Goal: Information Seeking & Learning: Learn about a topic

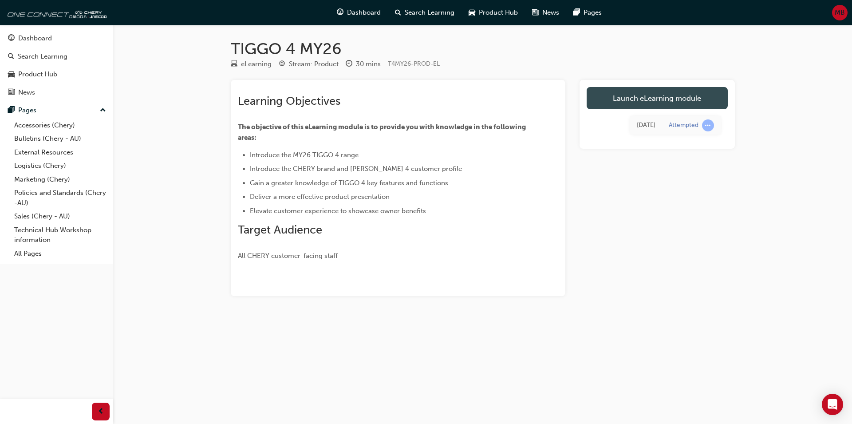
click at [662, 103] on link "Launch eLearning module" at bounding box center [657, 98] width 141 height 22
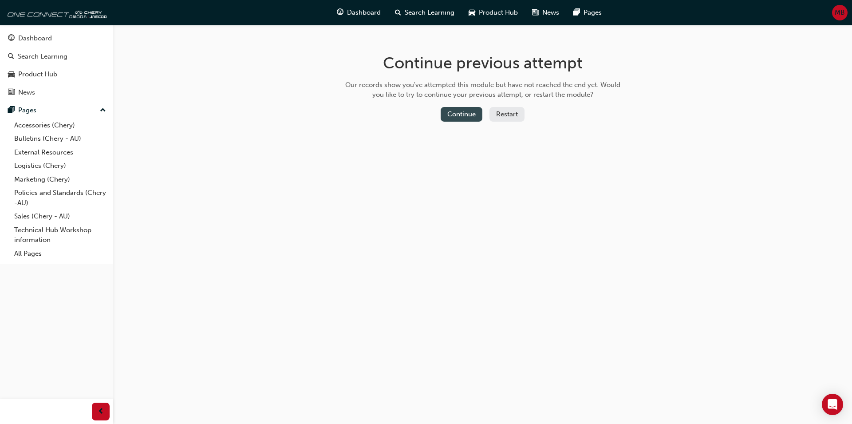
click at [481, 117] on button "Continue" at bounding box center [462, 114] width 42 height 15
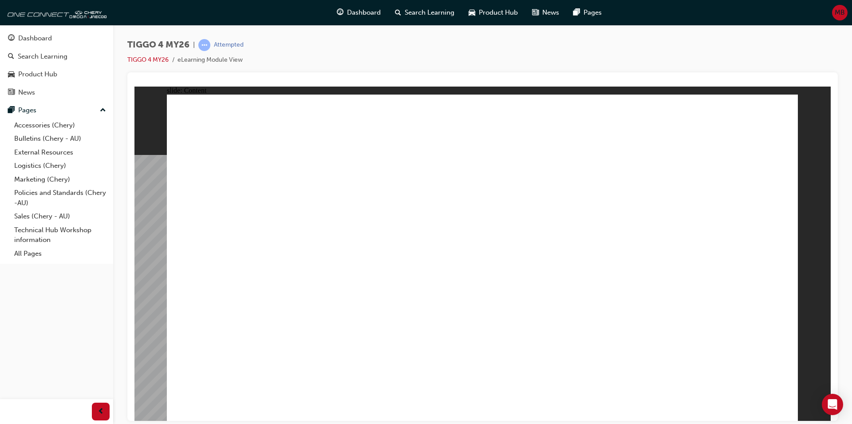
drag, startPoint x: 784, startPoint y: 119, endPoint x: 747, endPoint y: 118, distance: 37.7
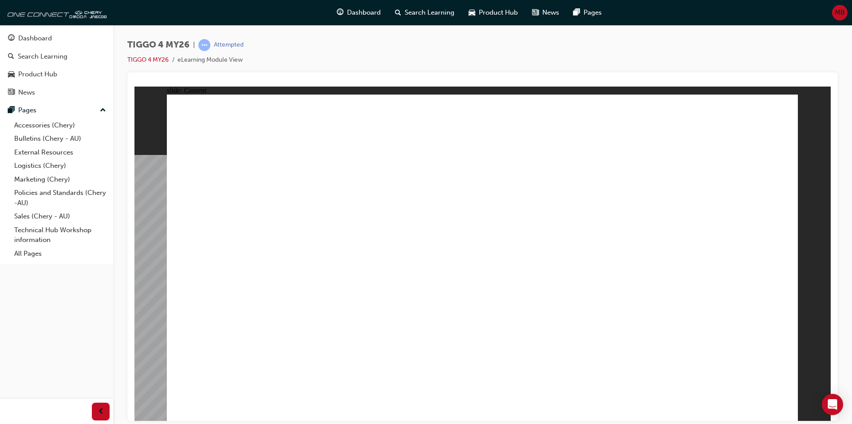
drag, startPoint x: 652, startPoint y: 218, endPoint x: 635, endPoint y: 232, distance: 22.0
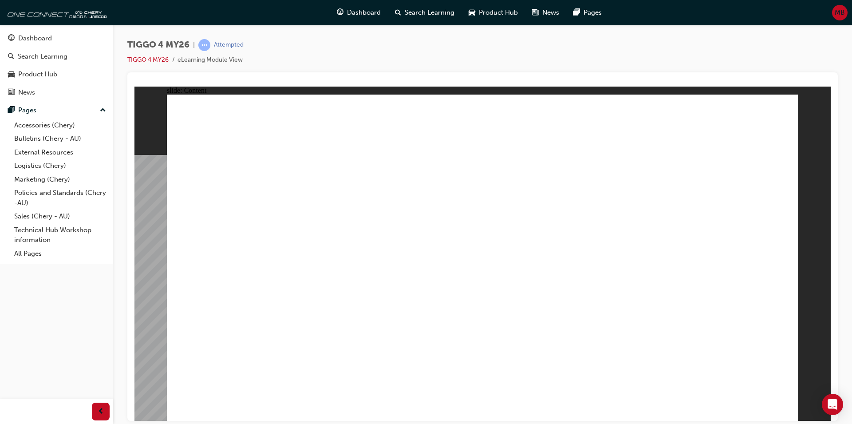
drag, startPoint x: 630, startPoint y: 193, endPoint x: 633, endPoint y: 201, distance: 8.0
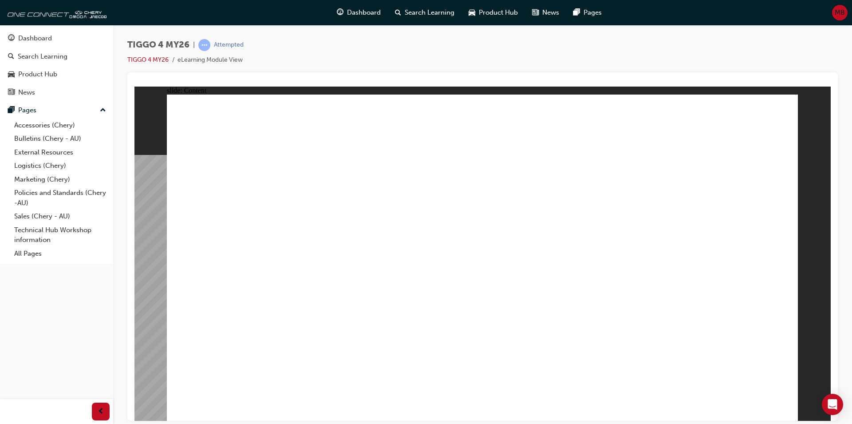
drag, startPoint x: 772, startPoint y: 406, endPoint x: 780, endPoint y: 414, distance: 11.3
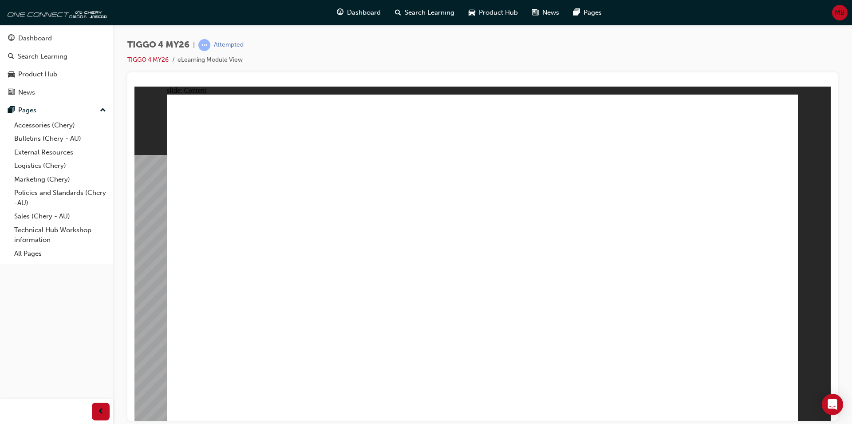
radio input "true"
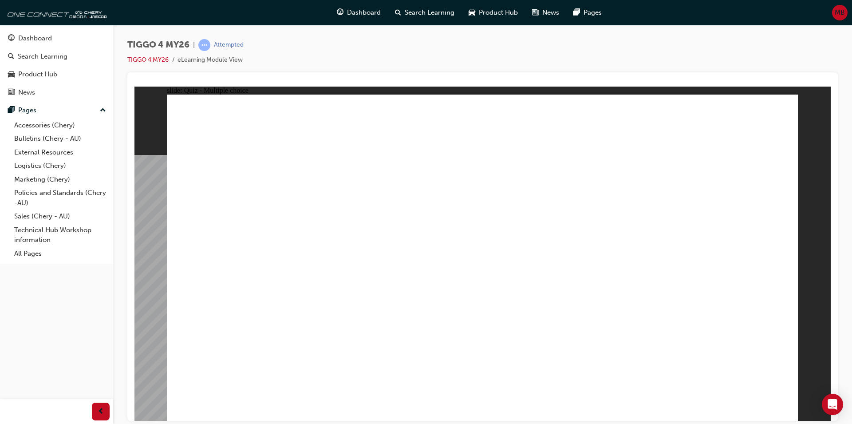
drag, startPoint x: 618, startPoint y: 201, endPoint x: 254, endPoint y: 329, distance: 385.8
drag, startPoint x: 242, startPoint y: 209, endPoint x: 478, endPoint y: 341, distance: 270.6
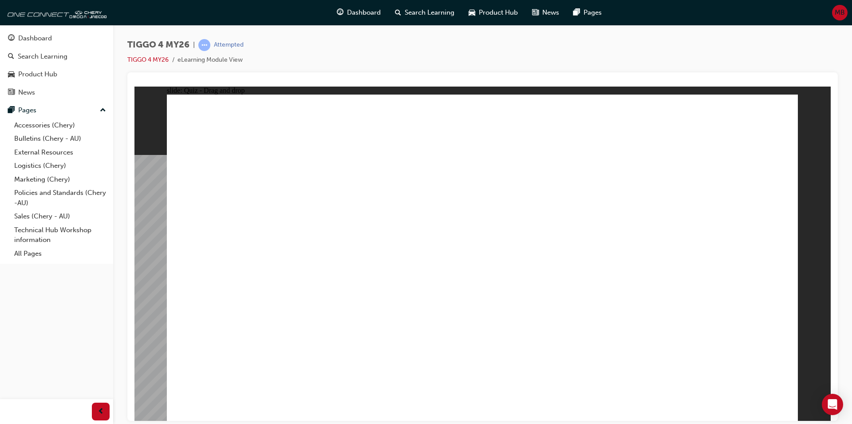
drag, startPoint x: 456, startPoint y: 203, endPoint x: 594, endPoint y: 331, distance: 188.0
drag, startPoint x: 348, startPoint y: 205, endPoint x: 355, endPoint y: 335, distance: 130.2
drag, startPoint x: 753, startPoint y: 226, endPoint x: 754, endPoint y: 303, distance: 76.8
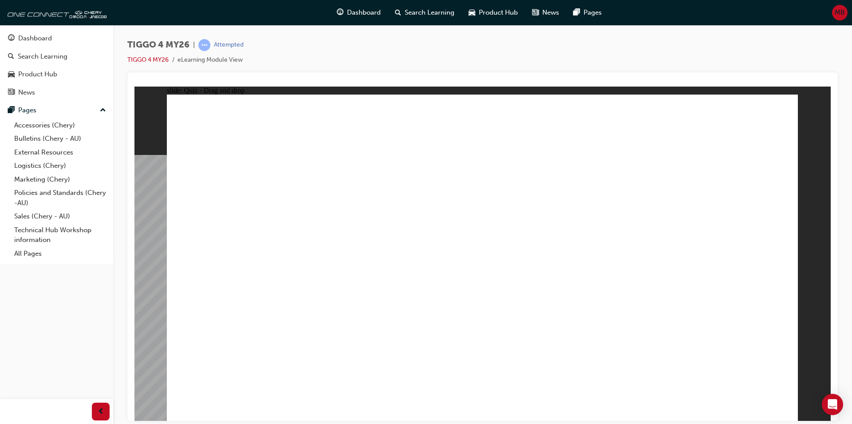
drag, startPoint x: 729, startPoint y: 176, endPoint x: 731, endPoint y: 205, distance: 29.3
drag, startPoint x: 731, startPoint y: 205, endPoint x: 749, endPoint y: 362, distance: 158.1
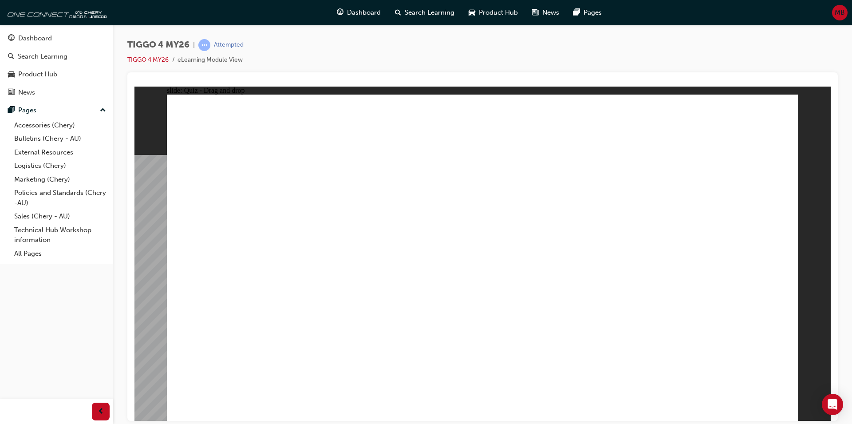
radio input "true"
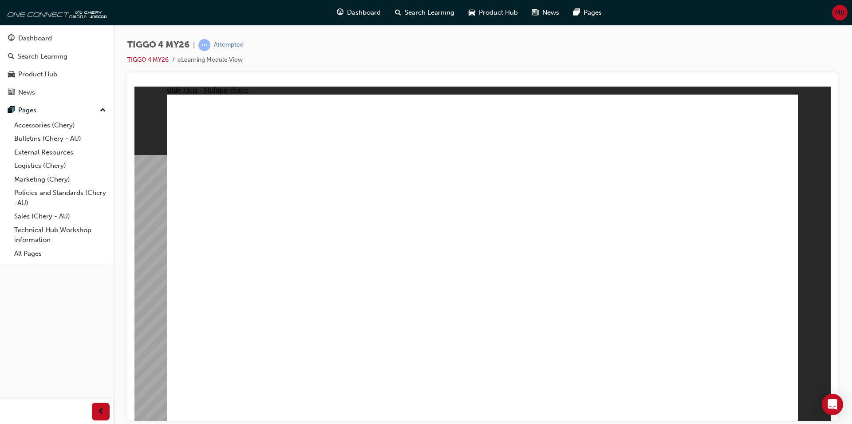
drag, startPoint x: 657, startPoint y: 240, endPoint x: 711, endPoint y: 241, distance: 54.1
radio input "true"
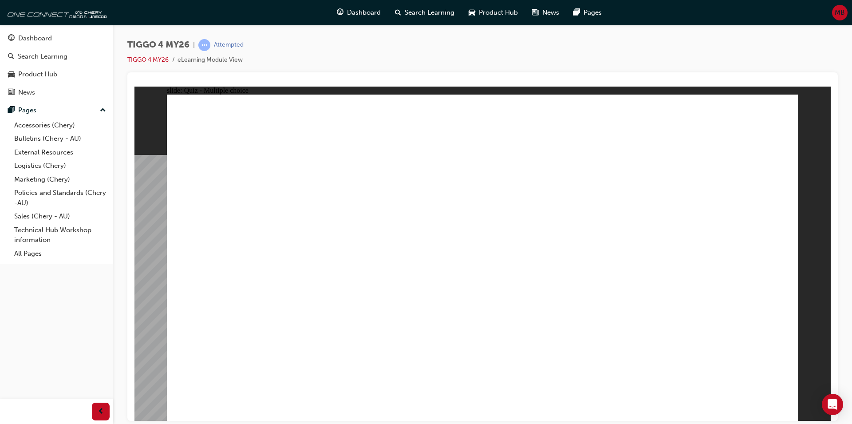
drag, startPoint x: 244, startPoint y: 296, endPoint x: 548, endPoint y: 191, distance: 321.2
drag, startPoint x: 371, startPoint y: 227, endPoint x: 545, endPoint y: 205, distance: 175.3
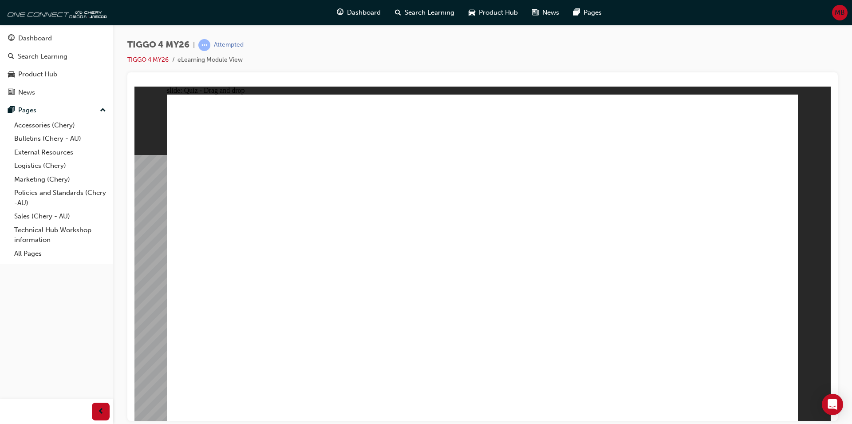
drag, startPoint x: 406, startPoint y: 249, endPoint x: 688, endPoint y: 186, distance: 289.1
drag, startPoint x: 271, startPoint y: 256, endPoint x: 709, endPoint y: 211, distance: 440.3
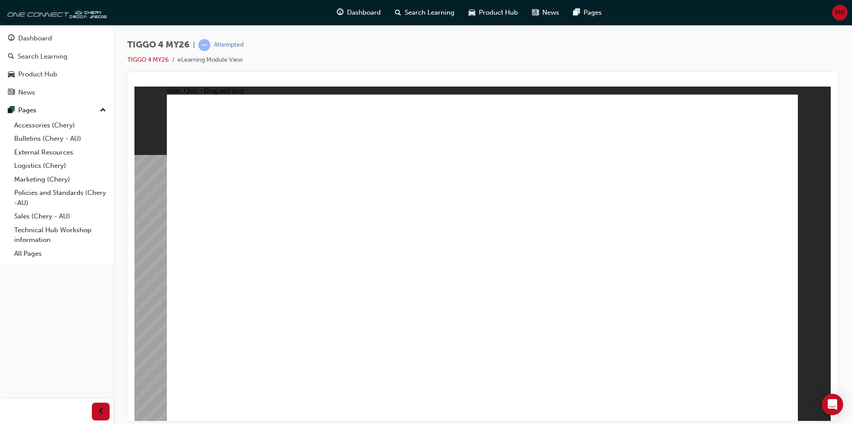
drag, startPoint x: 347, startPoint y: 295, endPoint x: 685, endPoint y: 229, distance: 344.4
drag, startPoint x: 253, startPoint y: 232, endPoint x: 559, endPoint y: 219, distance: 306.0
drag, startPoint x: 251, startPoint y: 327, endPoint x: 719, endPoint y: 306, distance: 468.6
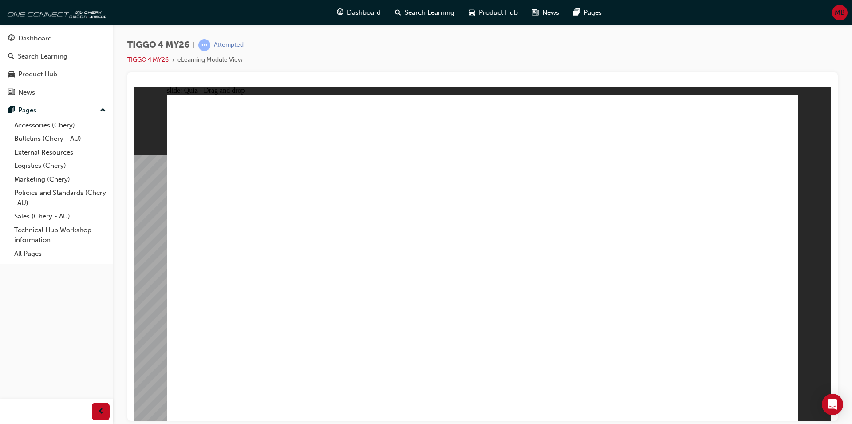
radio input "true"
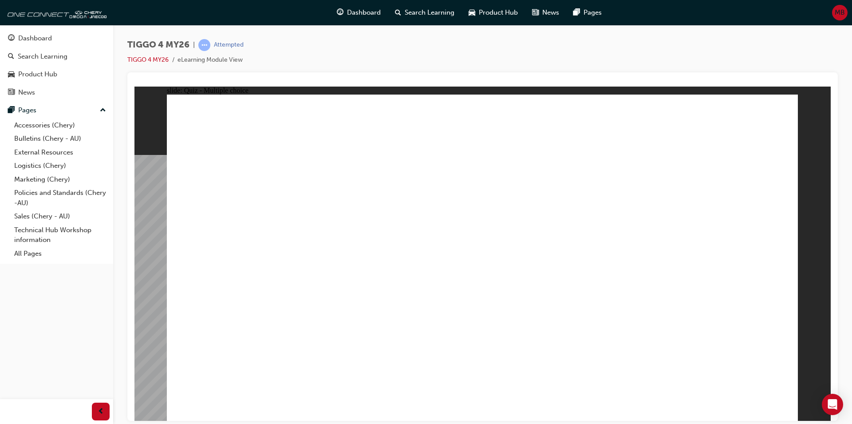
radio input "true"
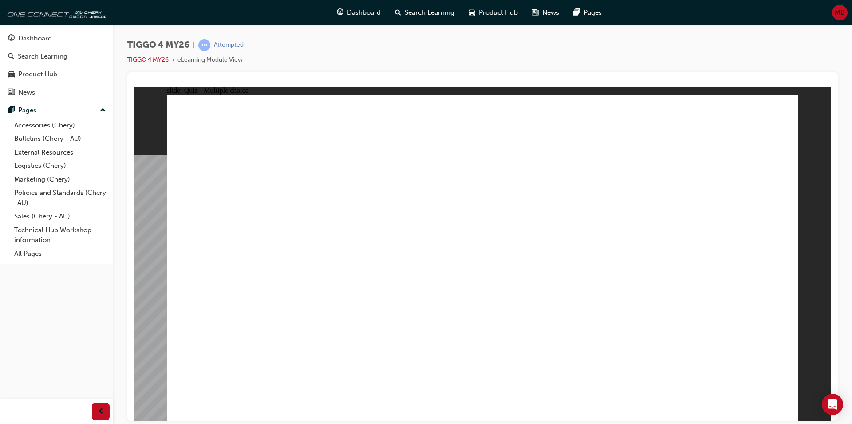
radio input "true"
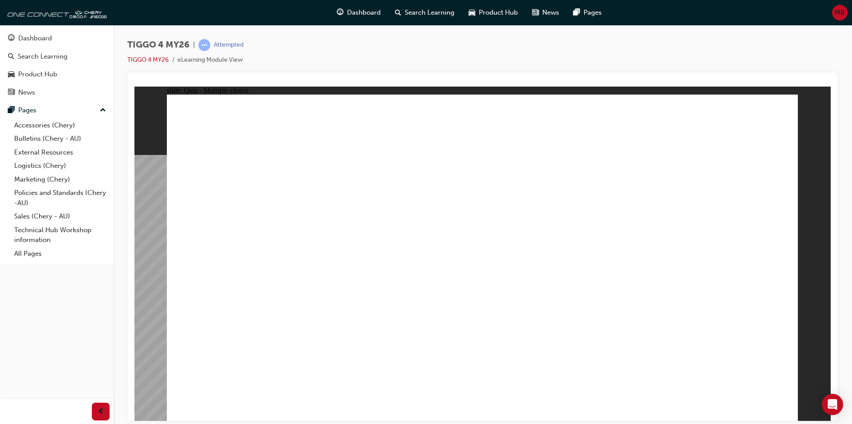
radio input "true"
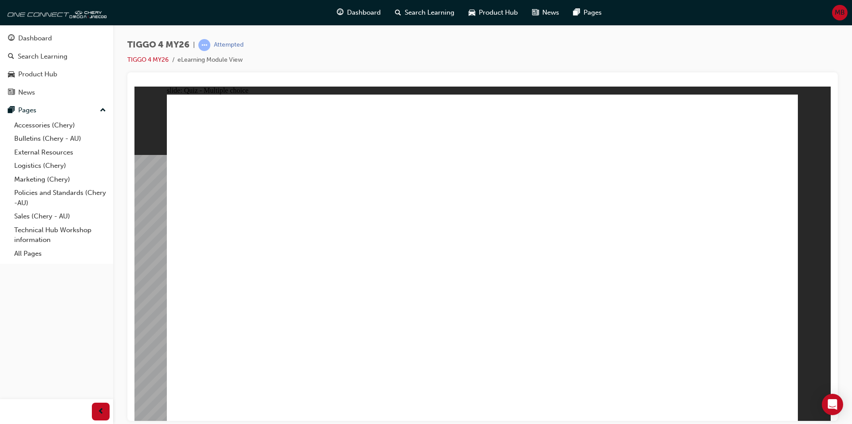
radio input "true"
drag, startPoint x: 456, startPoint y: 314, endPoint x: 481, endPoint y: 315, distance: 24.9
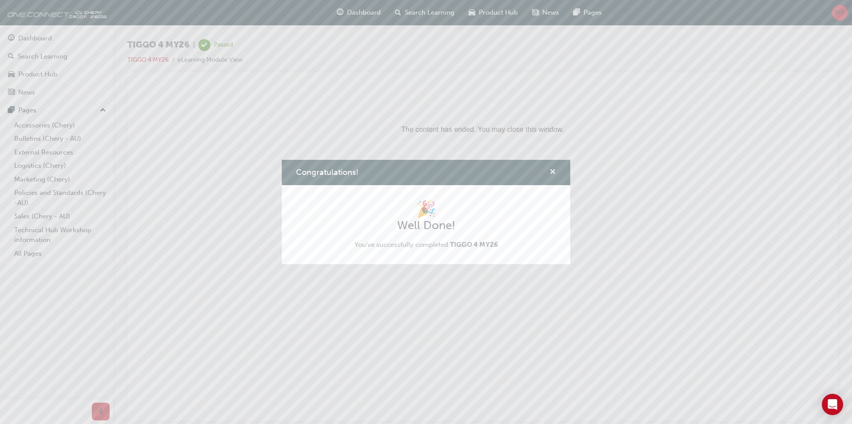
click at [552, 173] on span "cross-icon" at bounding box center [552, 173] width 7 height 8
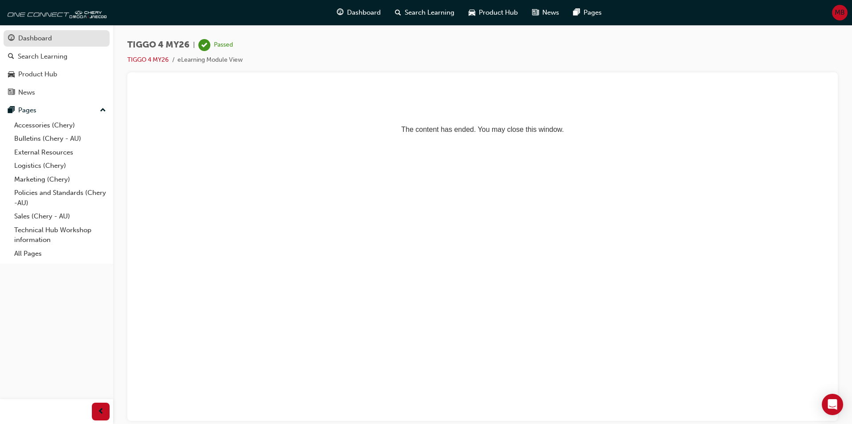
click at [42, 42] on div "Dashboard" at bounding box center [35, 38] width 34 height 10
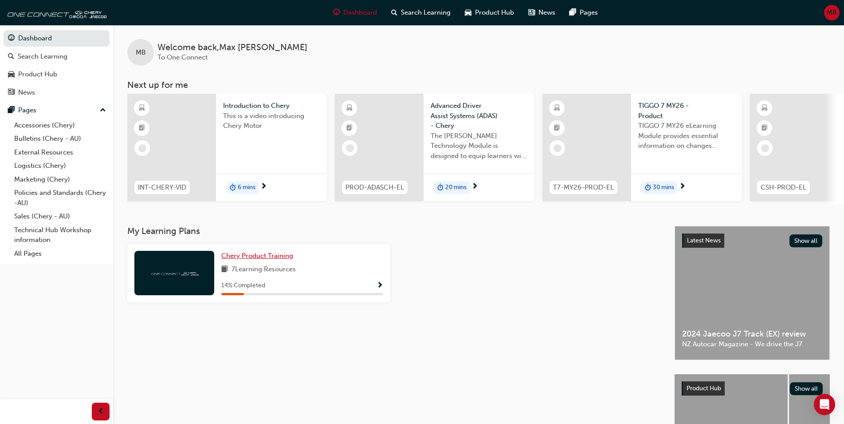
click at [272, 260] on span "Chery Product Training" at bounding box center [257, 256] width 72 height 8
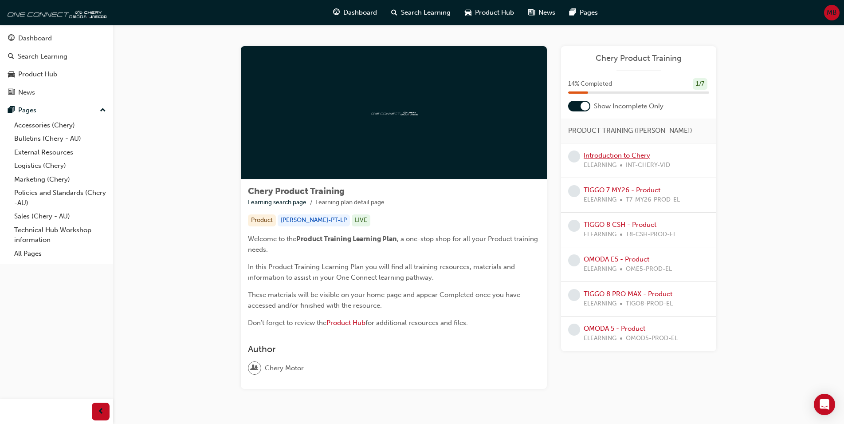
click at [633, 152] on link "Introduction to Chery" at bounding box center [617, 155] width 67 height 8
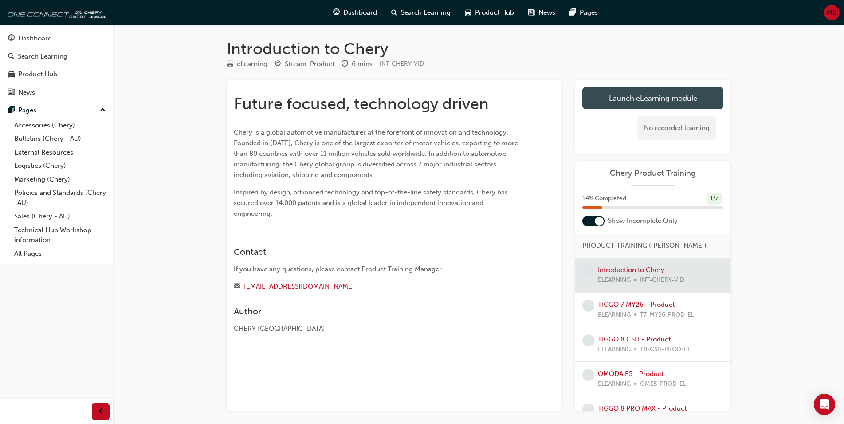
click at [630, 95] on link "Launch eLearning module" at bounding box center [653, 98] width 141 height 22
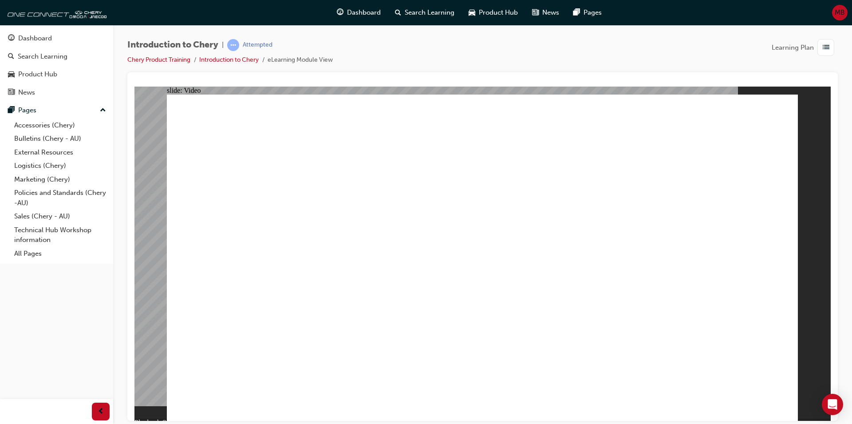
drag, startPoint x: 358, startPoint y: 391, endPoint x: 724, endPoint y: 388, distance: 365.6
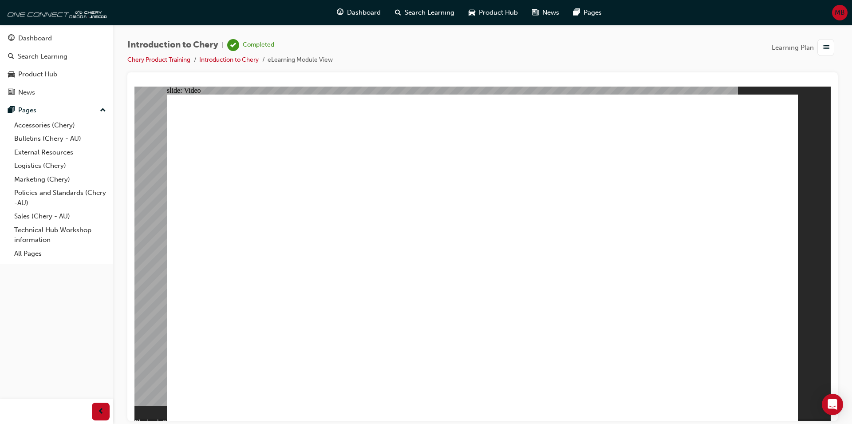
type input "311"
click at [39, 40] on div "Dashboard" at bounding box center [35, 38] width 34 height 10
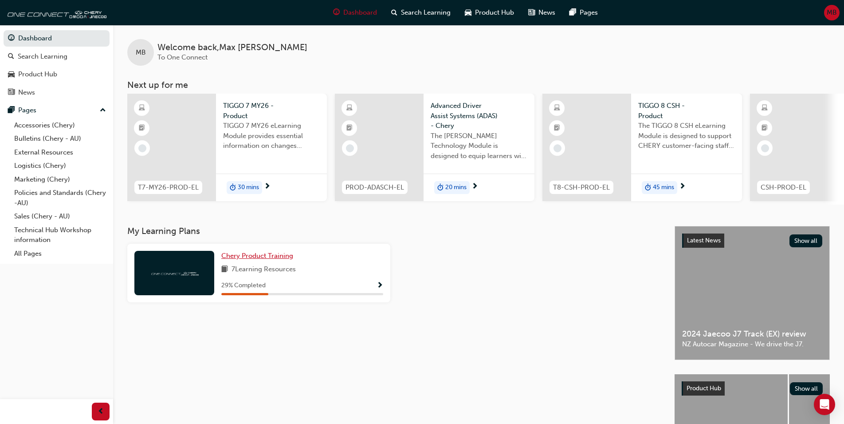
click at [241, 260] on span "Chery Product Training" at bounding box center [257, 256] width 72 height 8
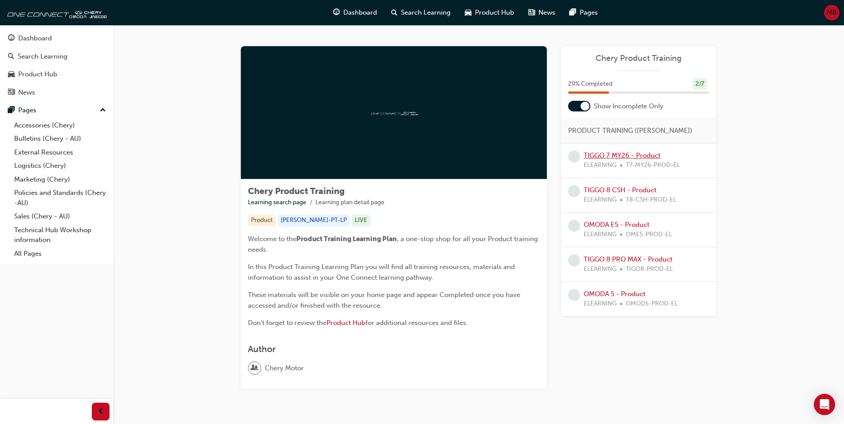
click at [653, 155] on link "TIGGO 7 MY26 - Product" at bounding box center [622, 155] width 77 height 8
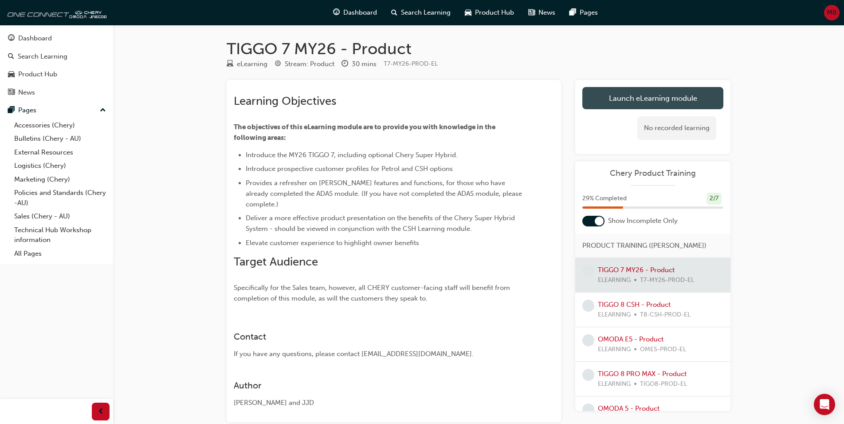
click at [634, 103] on link "Launch eLearning module" at bounding box center [653, 98] width 141 height 22
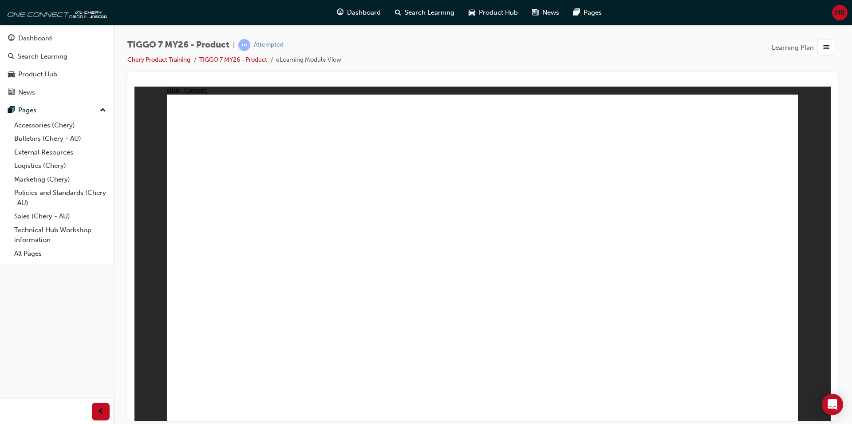
drag, startPoint x: 619, startPoint y: 228, endPoint x: 629, endPoint y: 285, distance: 58.1
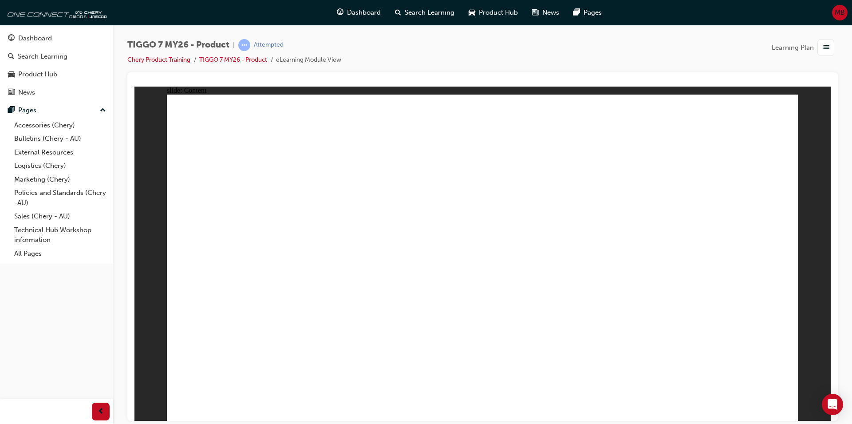
drag, startPoint x: 248, startPoint y: 323, endPoint x: 611, endPoint y: 357, distance: 364.5
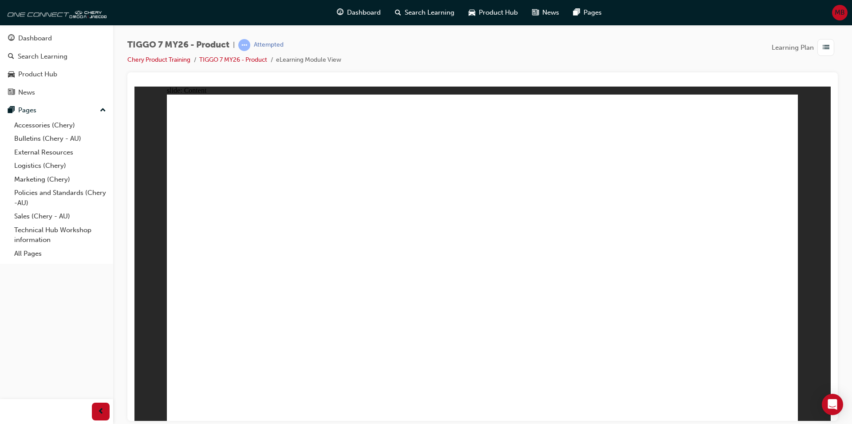
drag, startPoint x: 650, startPoint y: 289, endPoint x: 578, endPoint y: 229, distance: 94.5
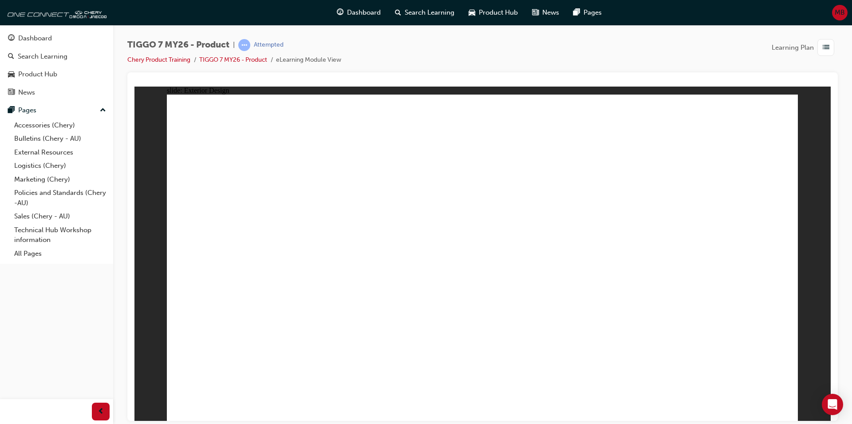
drag, startPoint x: 390, startPoint y: 294, endPoint x: 386, endPoint y: 298, distance: 5.0
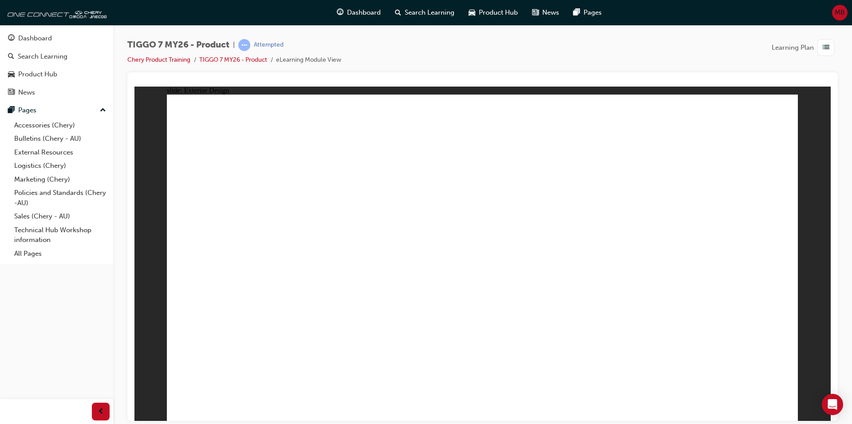
drag, startPoint x: 681, startPoint y: 190, endPoint x: 675, endPoint y: 190, distance: 5.3
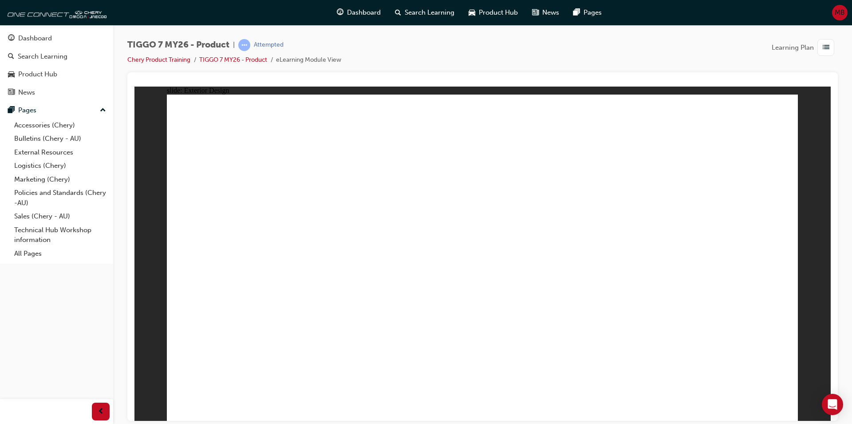
drag, startPoint x: 400, startPoint y: 296, endPoint x: 404, endPoint y: 306, distance: 10.7
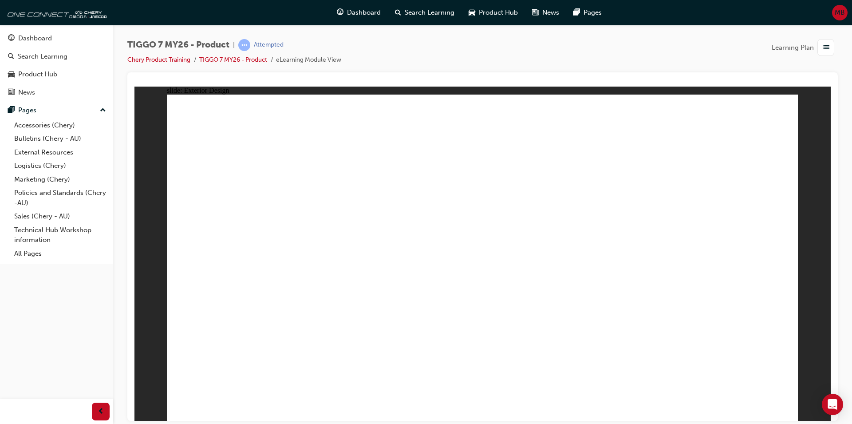
drag, startPoint x: 312, startPoint y: 182, endPoint x: 404, endPoint y: 311, distance: 158.1
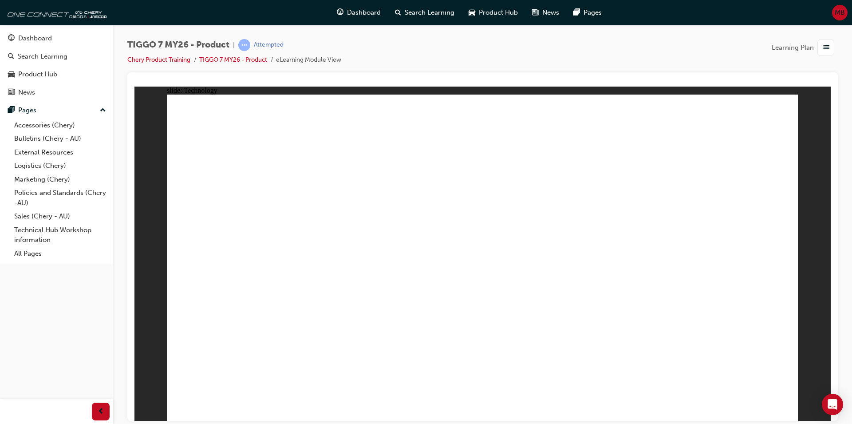
drag, startPoint x: 190, startPoint y: 292, endPoint x: 180, endPoint y: 283, distance: 13.9
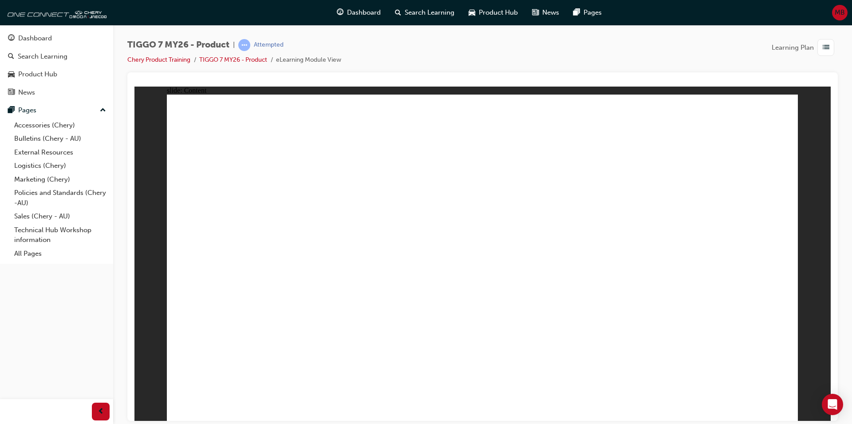
drag, startPoint x: 338, startPoint y: 284, endPoint x: 335, endPoint y: 249, distance: 35.6
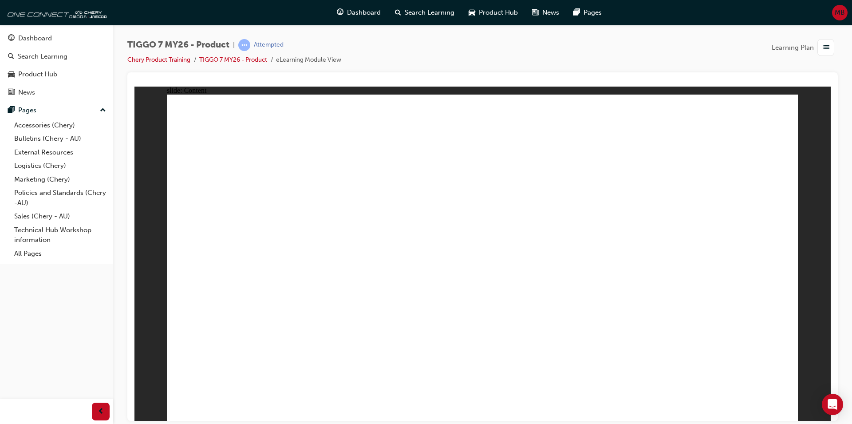
drag, startPoint x: 340, startPoint y: 242, endPoint x: 485, endPoint y: 256, distance: 146.2
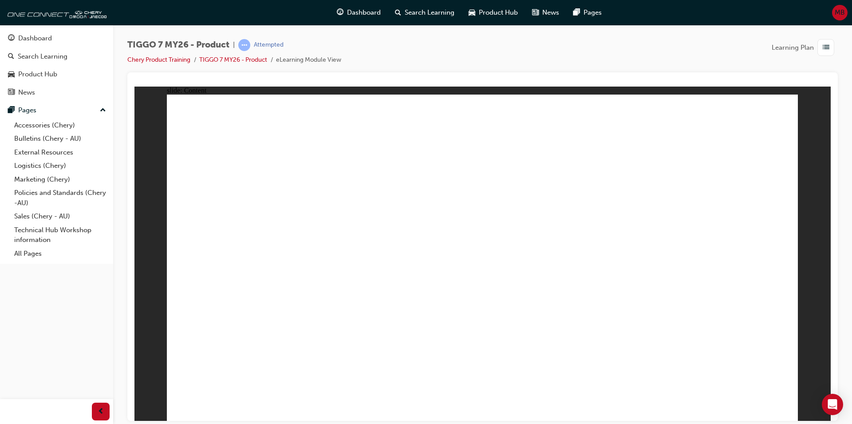
drag, startPoint x: 655, startPoint y: 190, endPoint x: 658, endPoint y: 194, distance: 5.4
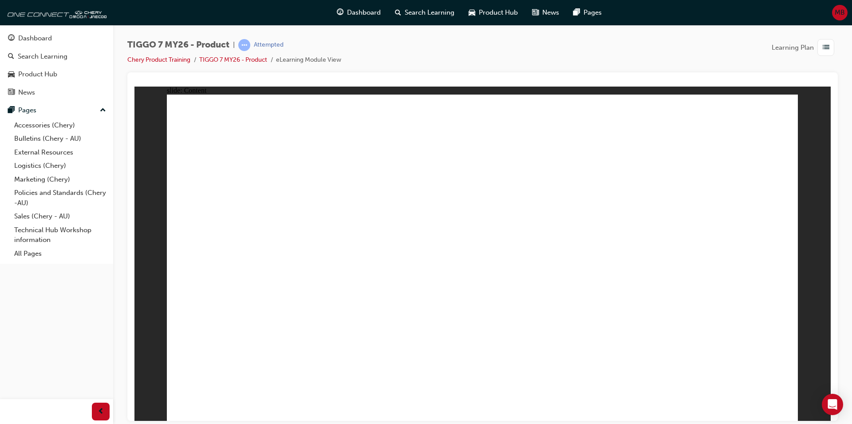
drag, startPoint x: 741, startPoint y: 279, endPoint x: 739, endPoint y: 293, distance: 13.9
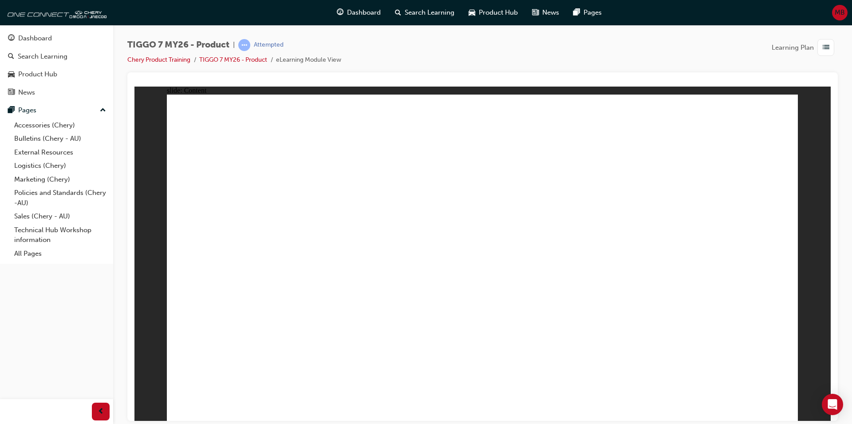
drag, startPoint x: 592, startPoint y: 230, endPoint x: 610, endPoint y: 225, distance: 18.3
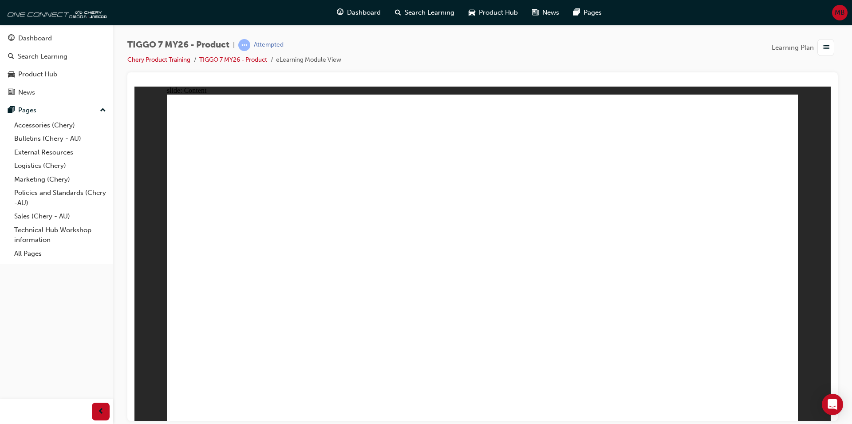
click at [810, 126] on div "slide: Content Rectangle 2 Rectangle 1 TIGGO 7 – [GEOGRAPHIC_DATA] REGION As Ch…" at bounding box center [482, 253] width 696 height 334
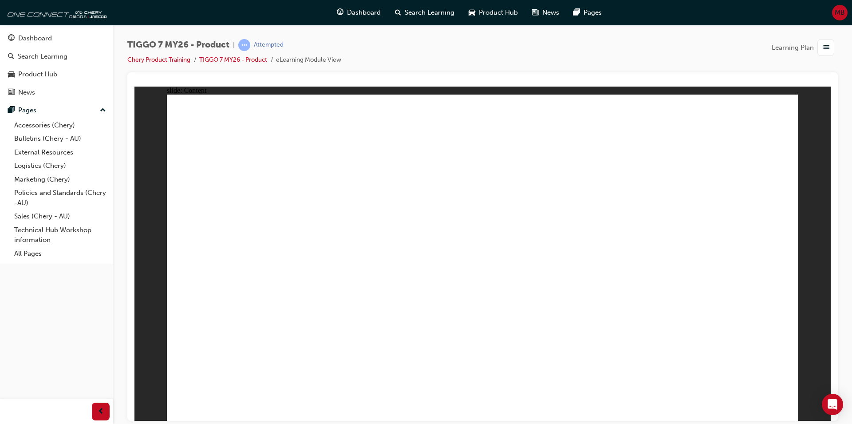
drag, startPoint x: 205, startPoint y: 191, endPoint x: 208, endPoint y: 208, distance: 17.0
drag, startPoint x: 212, startPoint y: 249, endPoint x: 213, endPoint y: 264, distance: 14.6
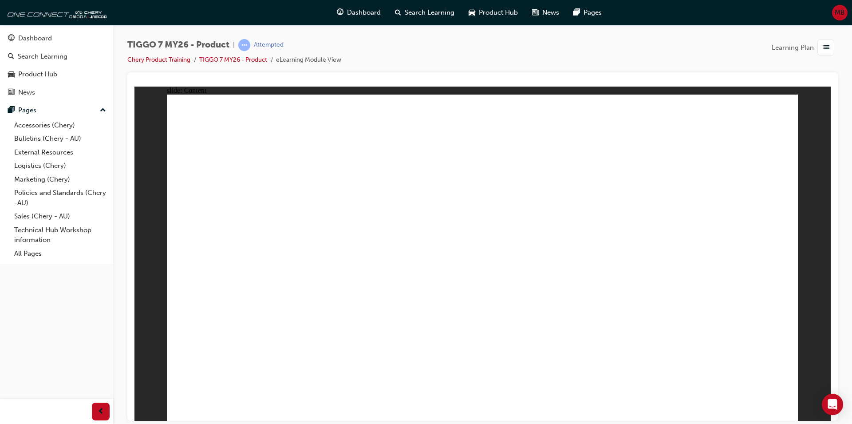
drag, startPoint x: 640, startPoint y: 189, endPoint x: 589, endPoint y: 268, distance: 94.6
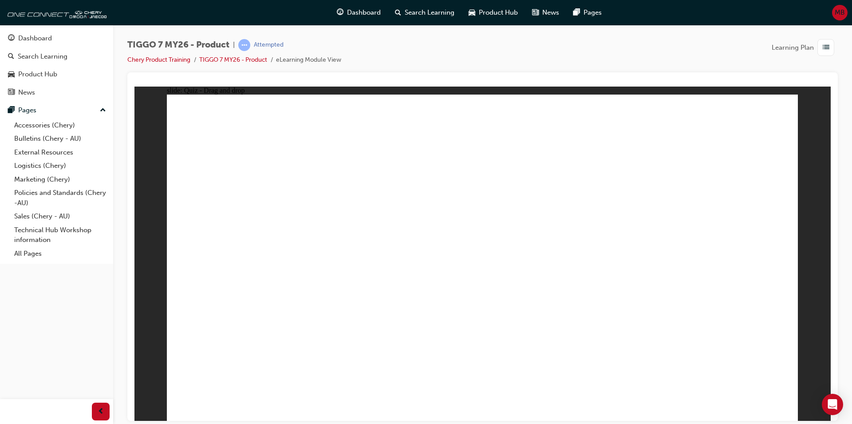
drag, startPoint x: 477, startPoint y: 117, endPoint x: 437, endPoint y: 112, distance: 41.2
drag, startPoint x: 498, startPoint y: 192, endPoint x: 433, endPoint y: 203, distance: 65.2
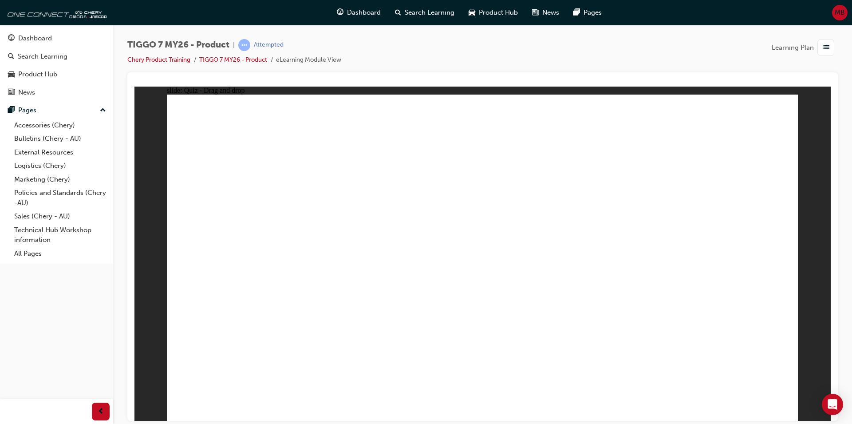
drag, startPoint x: 724, startPoint y: 138, endPoint x: 370, endPoint y: 283, distance: 382.2
drag, startPoint x: 473, startPoint y: 122, endPoint x: 760, endPoint y: 272, distance: 323.1
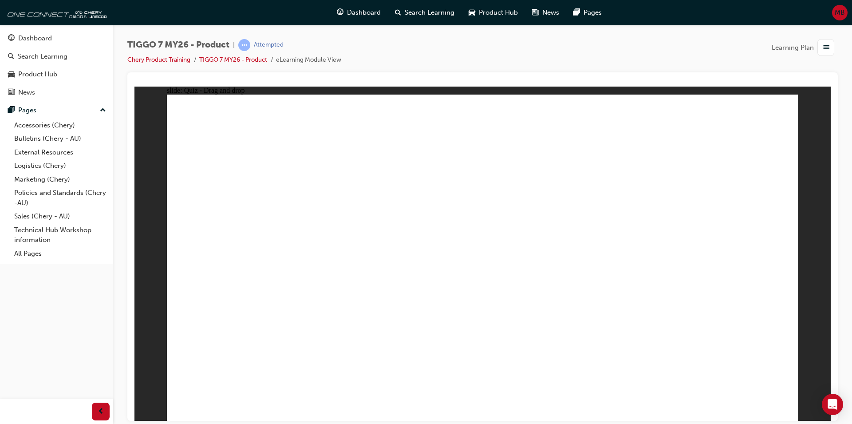
drag, startPoint x: 592, startPoint y: 131, endPoint x: 221, endPoint y: 277, distance: 398.9
drag, startPoint x: 548, startPoint y: 175, endPoint x: 511, endPoint y: 252, distance: 85.1
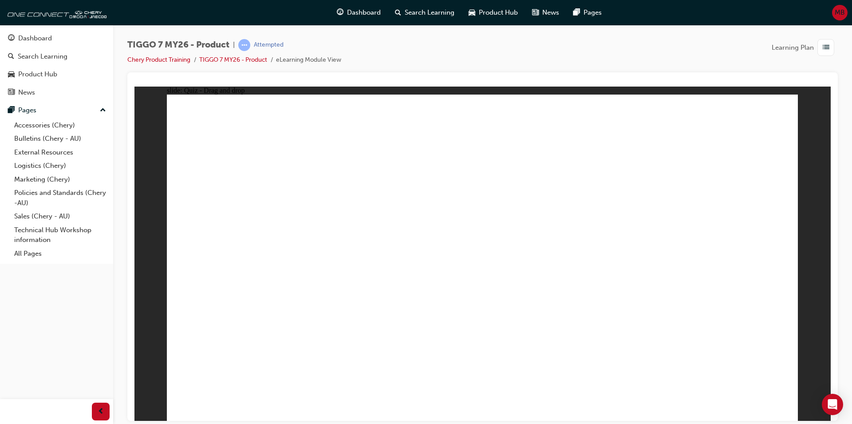
drag, startPoint x: 498, startPoint y: 168, endPoint x: 255, endPoint y: 303, distance: 278.9
drag, startPoint x: 621, startPoint y: 168, endPoint x: 269, endPoint y: 324, distance: 385.1
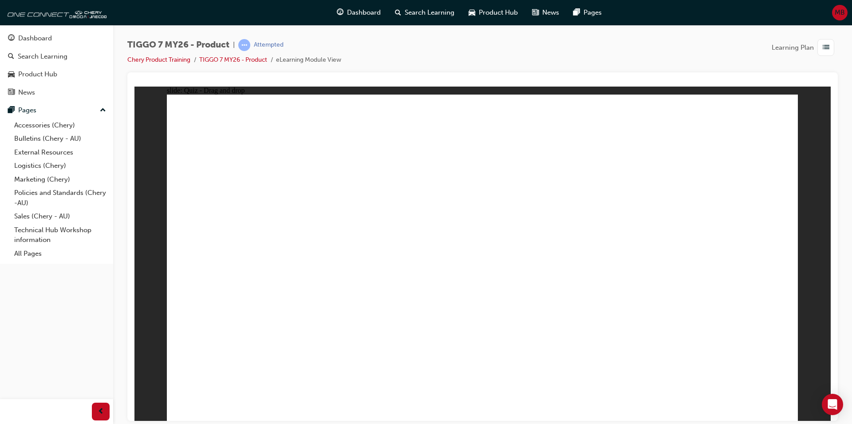
drag, startPoint x: 436, startPoint y: 289, endPoint x: 536, endPoint y: 298, distance: 101.1
drag, startPoint x: 756, startPoint y: 166, endPoint x: 537, endPoint y: 328, distance: 271.9
drag, startPoint x: 543, startPoint y: 285, endPoint x: 286, endPoint y: 326, distance: 260.6
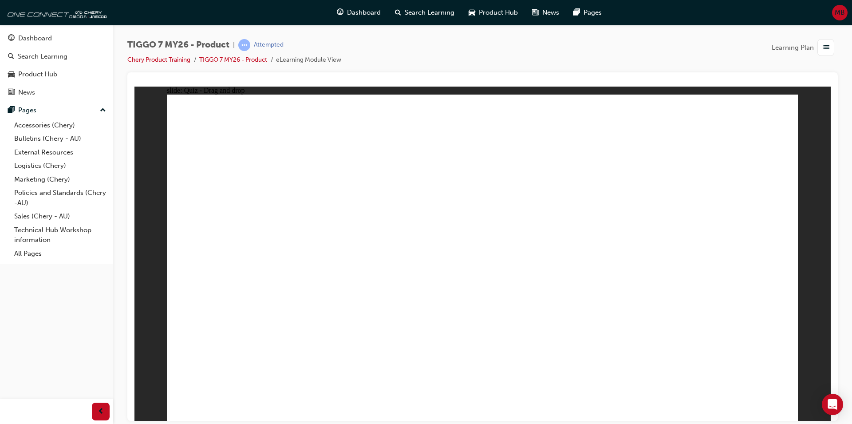
drag, startPoint x: 291, startPoint y: 289, endPoint x: 558, endPoint y: 315, distance: 268.4
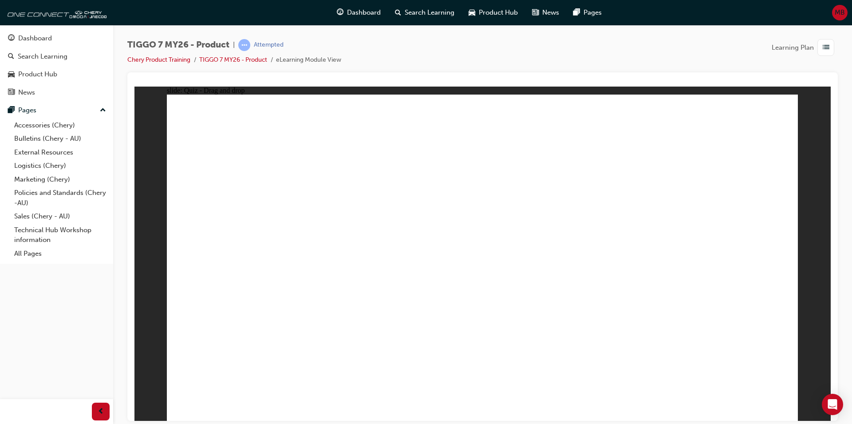
drag, startPoint x: 728, startPoint y: 130, endPoint x: 366, endPoint y: 313, distance: 406.2
drag, startPoint x: 473, startPoint y: 127, endPoint x: 499, endPoint y: 299, distance: 174.1
drag, startPoint x: 480, startPoint y: 155, endPoint x: 556, endPoint y: 303, distance: 166.1
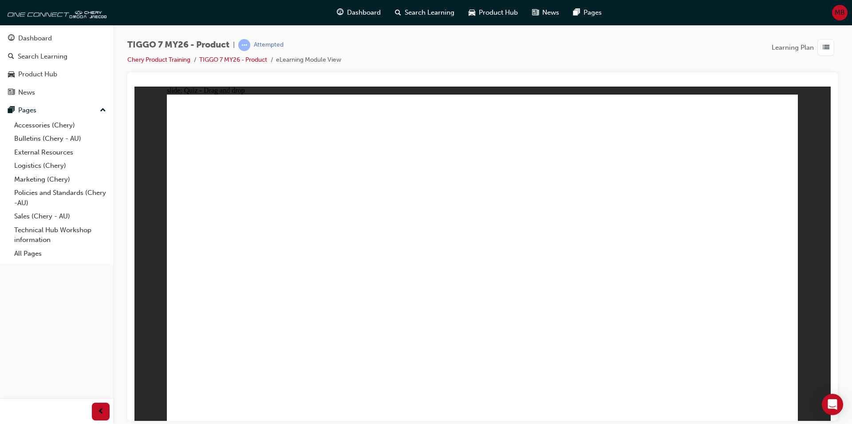
drag, startPoint x: 618, startPoint y: 182, endPoint x: 354, endPoint y: 305, distance: 291.2
drag, startPoint x: 665, startPoint y: 181, endPoint x: 370, endPoint y: 301, distance: 317.9
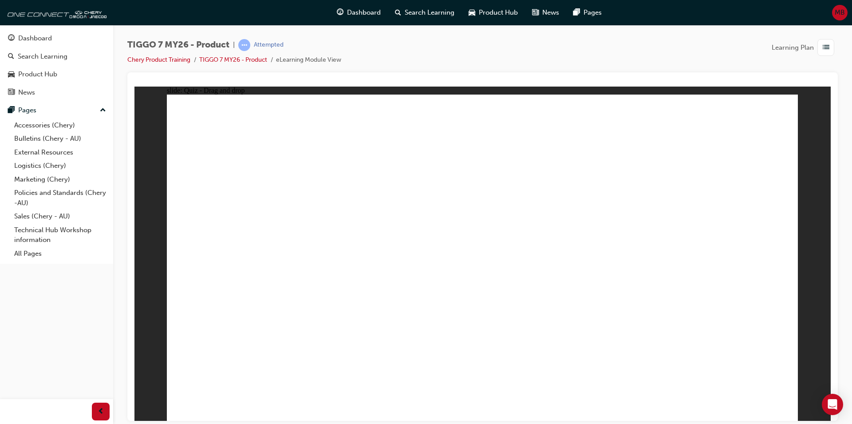
drag, startPoint x: 539, startPoint y: 301, endPoint x: 549, endPoint y: 246, distance: 56.0
drag, startPoint x: 497, startPoint y: 282, endPoint x: 607, endPoint y: 176, distance: 152.5
drag, startPoint x: 324, startPoint y: 299, endPoint x: 432, endPoint y: 208, distance: 141.0
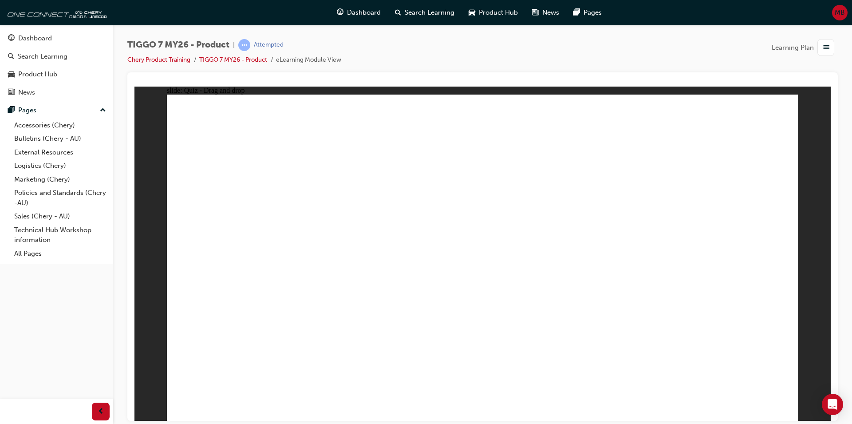
drag, startPoint x: 347, startPoint y: 257, endPoint x: 466, endPoint y: 201, distance: 131.8
drag, startPoint x: 406, startPoint y: 223, endPoint x: 485, endPoint y: 187, distance: 87.4
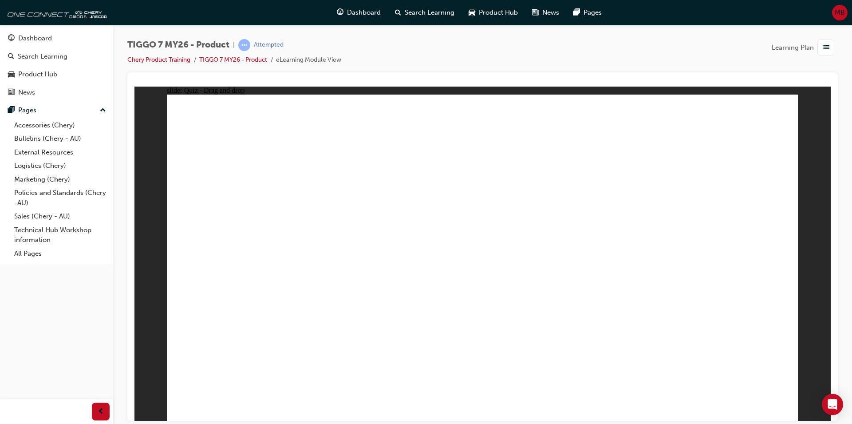
drag, startPoint x: 470, startPoint y: 127, endPoint x: 344, endPoint y: 334, distance: 242.3
drag, startPoint x: 467, startPoint y: 157, endPoint x: 309, endPoint y: 309, distance: 219.7
drag, startPoint x: 622, startPoint y: 210, endPoint x: 371, endPoint y: 306, distance: 269.0
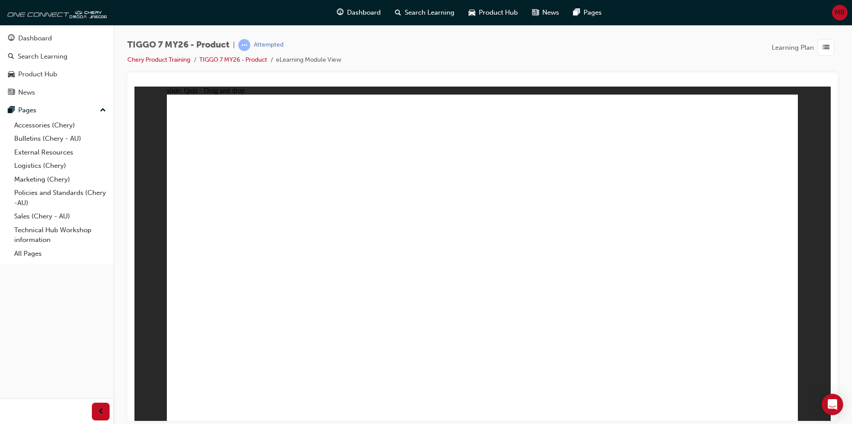
drag, startPoint x: 545, startPoint y: 132, endPoint x: 421, endPoint y: 303, distance: 211.8
drag, startPoint x: 622, startPoint y: 157, endPoint x: 385, endPoint y: 335, distance: 296.3
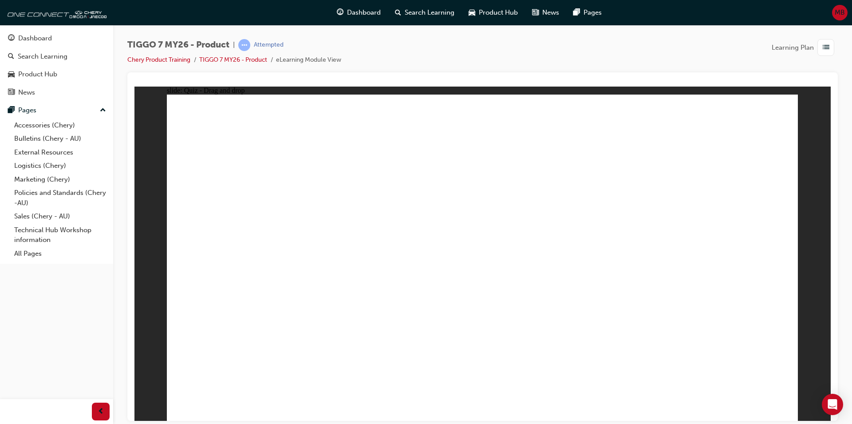
drag, startPoint x: 543, startPoint y: 185, endPoint x: 383, endPoint y: 326, distance: 212.8
drag, startPoint x: 610, startPoint y: 181, endPoint x: 373, endPoint y: 316, distance: 273.1
drag, startPoint x: 745, startPoint y: 131, endPoint x: 419, endPoint y: 324, distance: 378.0
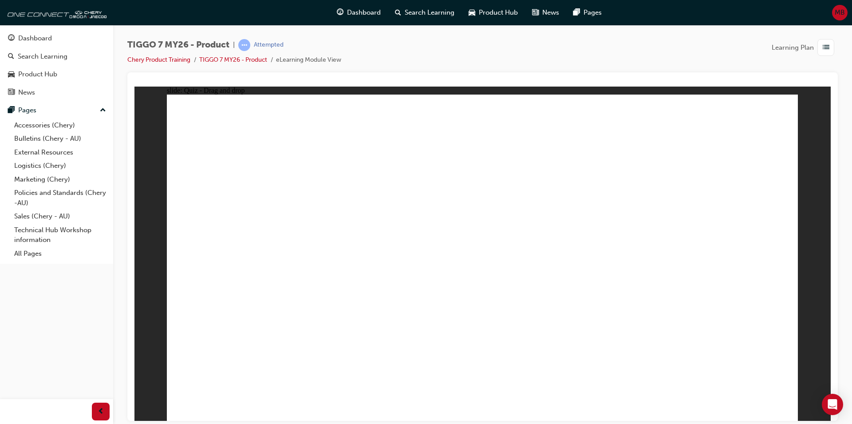
drag, startPoint x: 595, startPoint y: 126, endPoint x: 312, endPoint y: 345, distance: 358.0
drag, startPoint x: 623, startPoint y: 159, endPoint x: 382, endPoint y: 337, distance: 299.5
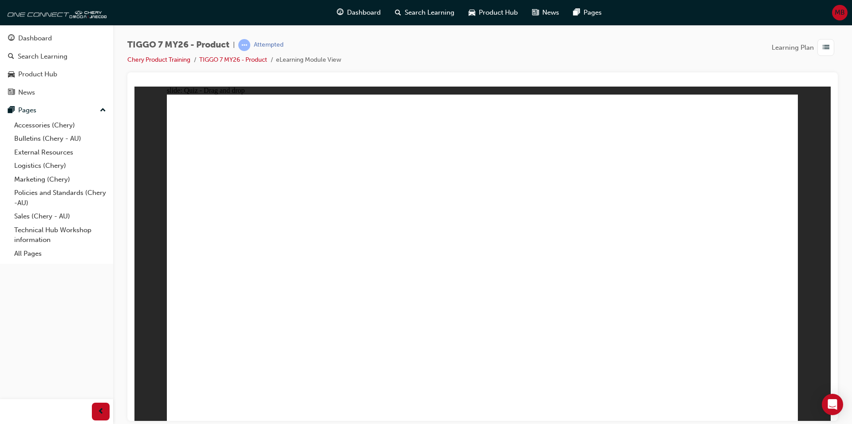
drag, startPoint x: 680, startPoint y: 149, endPoint x: 399, endPoint y: 340, distance: 339.7
drag, startPoint x: 422, startPoint y: 246, endPoint x: 398, endPoint y: 268, distance: 32.7
drag, startPoint x: 539, startPoint y: 162, endPoint x: 411, endPoint y: 331, distance: 211.9
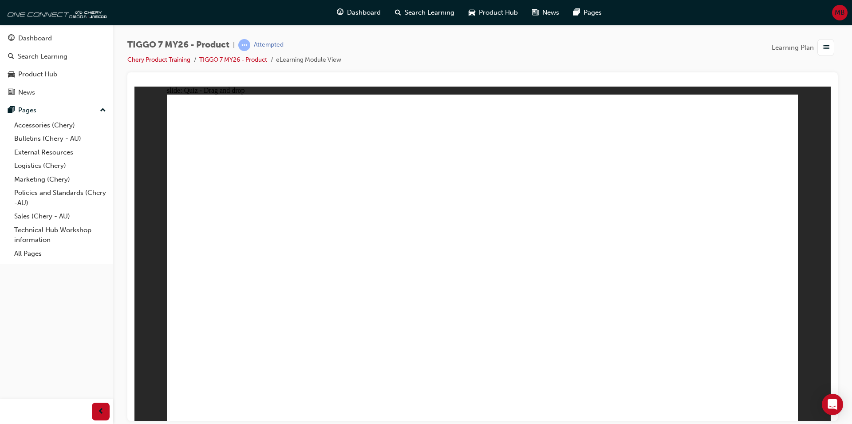
drag, startPoint x: 742, startPoint y: 169, endPoint x: 393, endPoint y: 331, distance: 384.9
drag, startPoint x: 639, startPoint y: 152, endPoint x: 588, endPoint y: 285, distance: 142.1
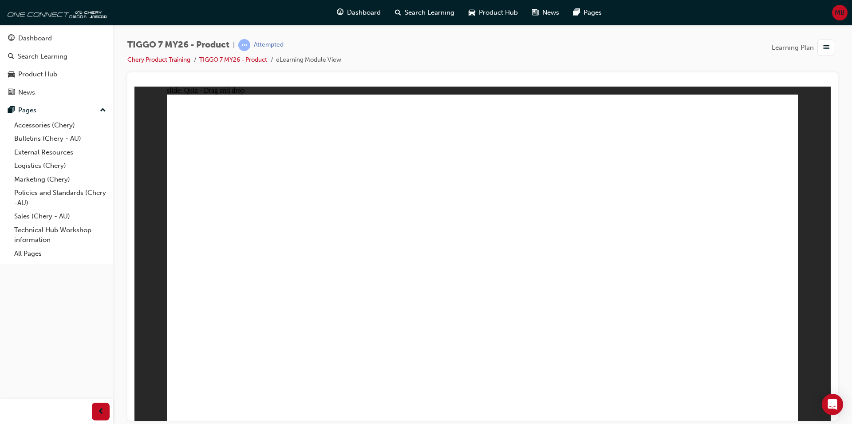
drag, startPoint x: 513, startPoint y: 158, endPoint x: 641, endPoint y: 221, distance: 143.1
drag, startPoint x: 650, startPoint y: 197, endPoint x: 306, endPoint y: 272, distance: 351.9
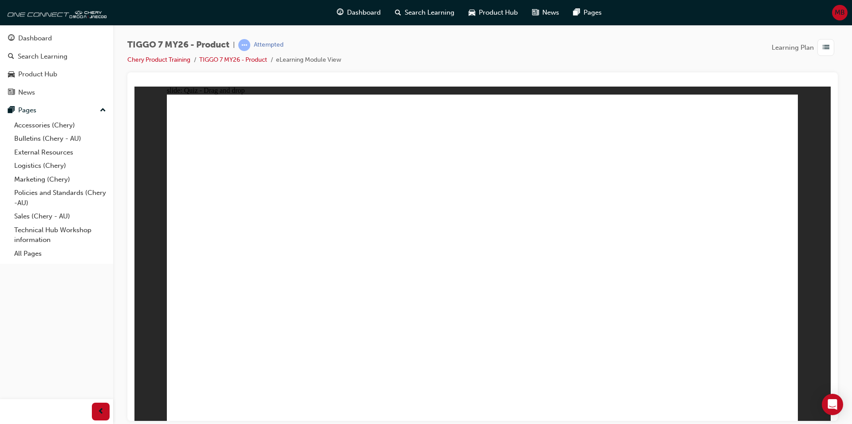
radio input "true"
